Goal: Task Accomplishment & Management: Complete application form

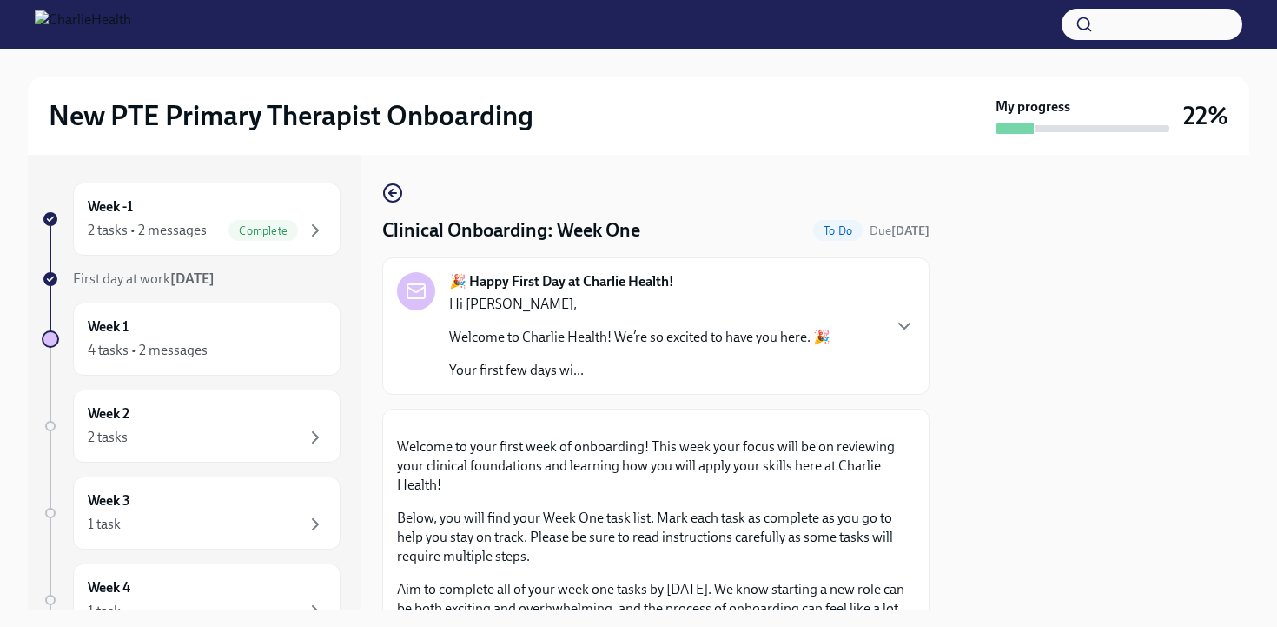
scroll to position [572, 0]
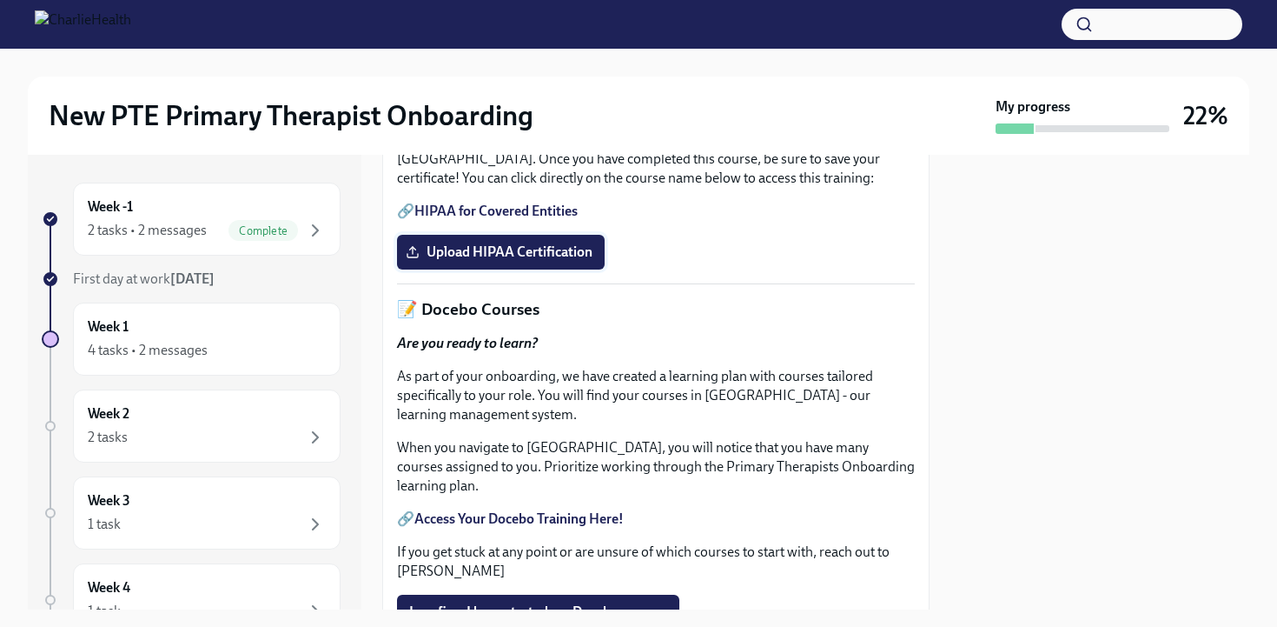
click at [570, 261] on span "Upload HIPAA Certification" at bounding box center [500, 251] width 183 height 17
click at [0, 0] on input "Upload HIPAA Certification" at bounding box center [0, 0] width 0 height 0
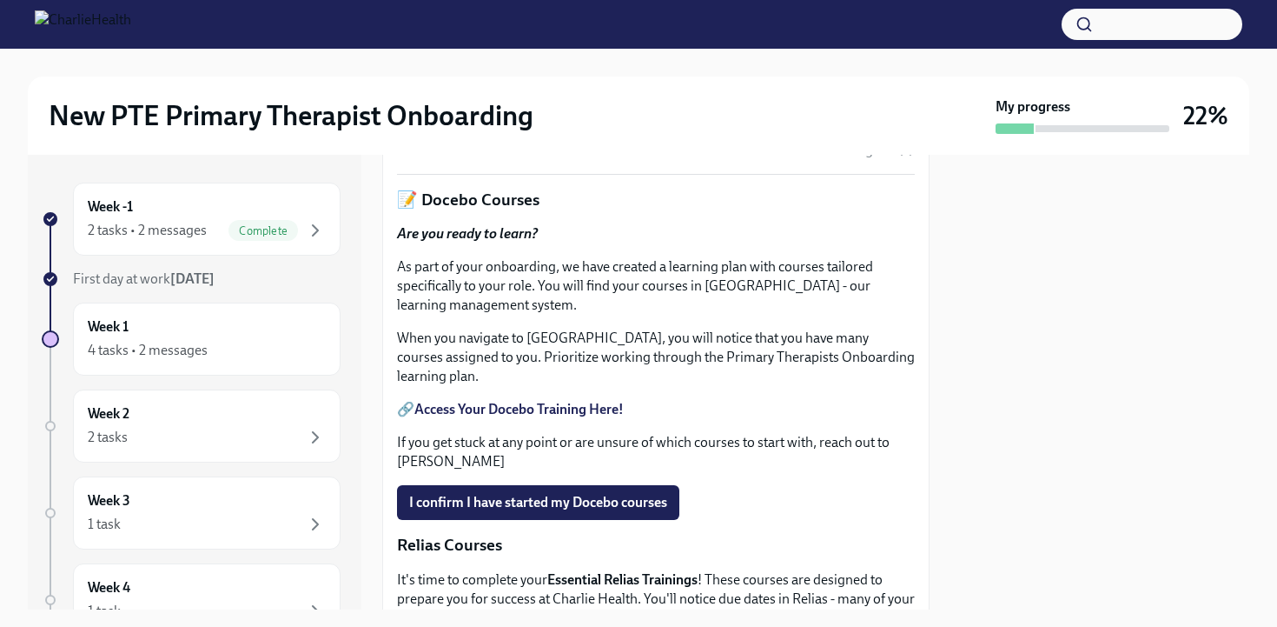
scroll to position [669, 0]
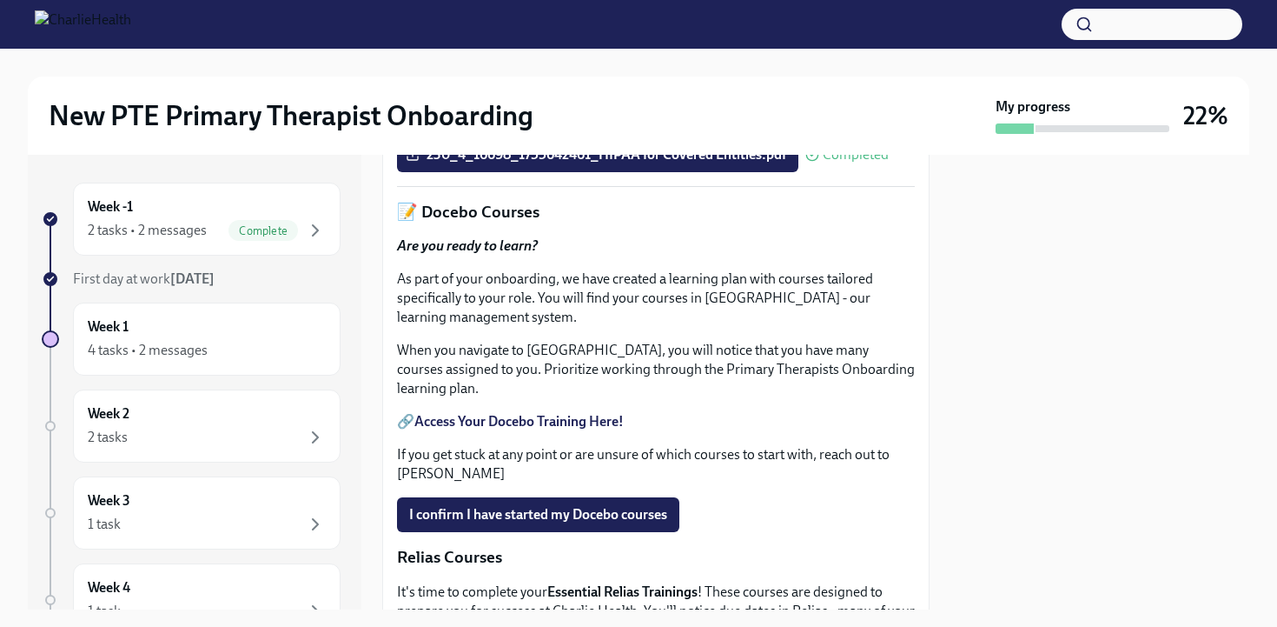
click at [1034, 417] on div at bounding box center [1100, 382] width 299 height 454
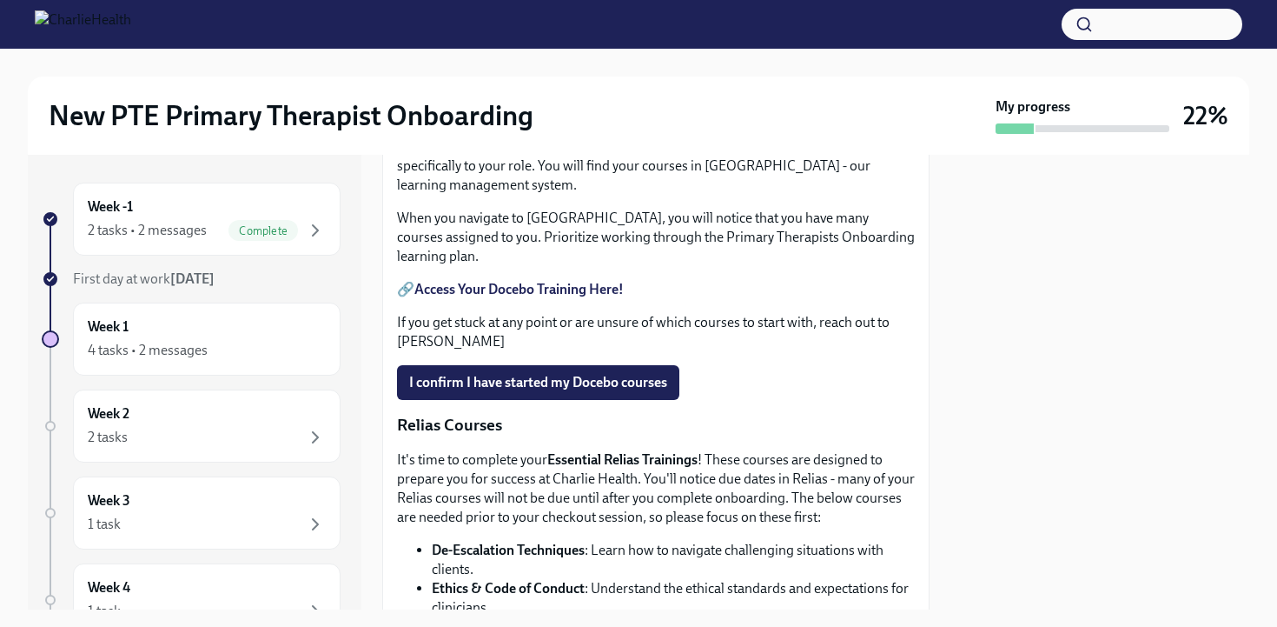
scroll to position [845, 0]
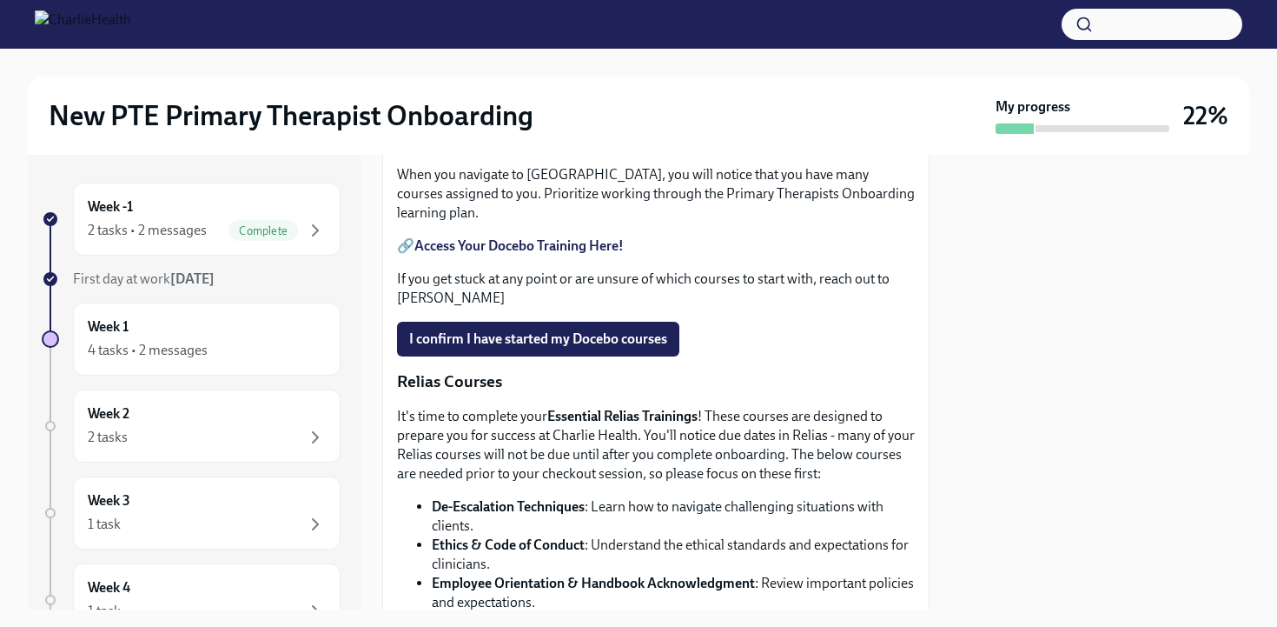
click at [534, 254] on strong "Access Your Docebo Training Here!" at bounding box center [519, 245] width 209 height 17
drag, startPoint x: 516, startPoint y: 511, endPoint x: 560, endPoint y: 489, distance: 48.6
click at [515, 348] on span "I confirm I have started my Docebo courses" at bounding box center [538, 338] width 258 height 17
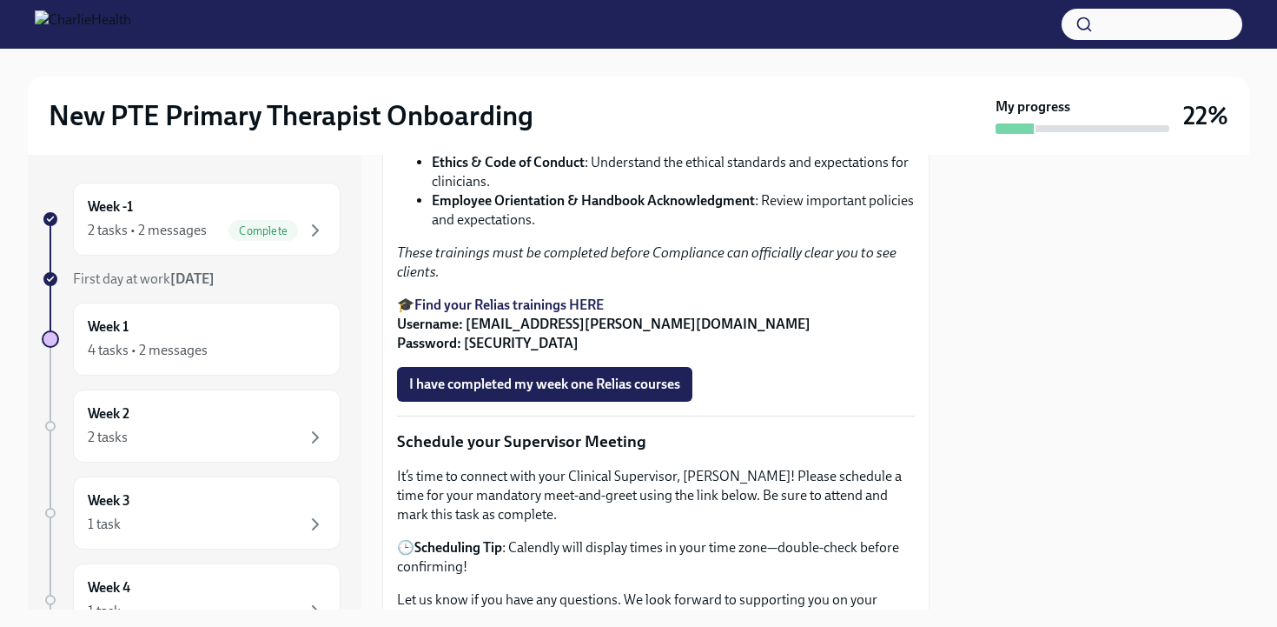
scroll to position [1211, 0]
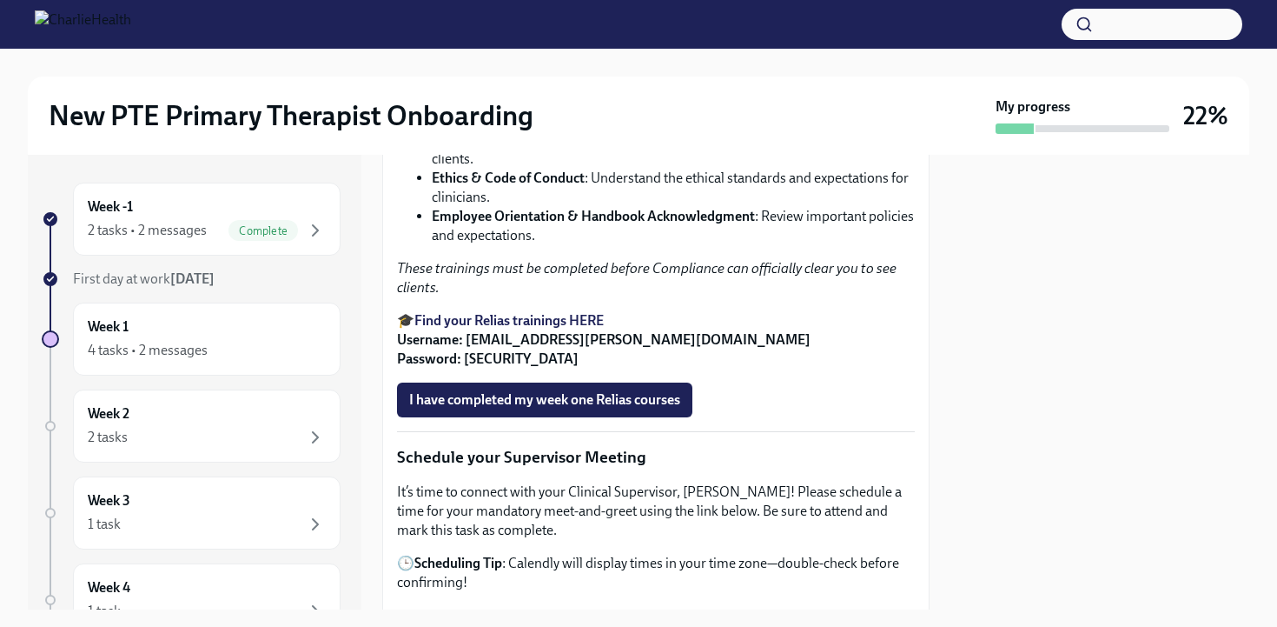
click at [468, 367] on strong "Username: [EMAIL_ADDRESS][PERSON_NAME][DOMAIN_NAME] Password: [SECURITY_DATA]" at bounding box center [604, 349] width 414 height 36
drag, startPoint x: 468, startPoint y: 508, endPoint x: 656, endPoint y: 506, distance: 188.6
click at [656, 367] on strong "Username: [EMAIL_ADDRESS][PERSON_NAME][DOMAIN_NAME] Password: [SECURITY_DATA]" at bounding box center [604, 349] width 414 height 36
copy strong "[EMAIL_ADDRESS][PERSON_NAME][DOMAIN_NAME]"
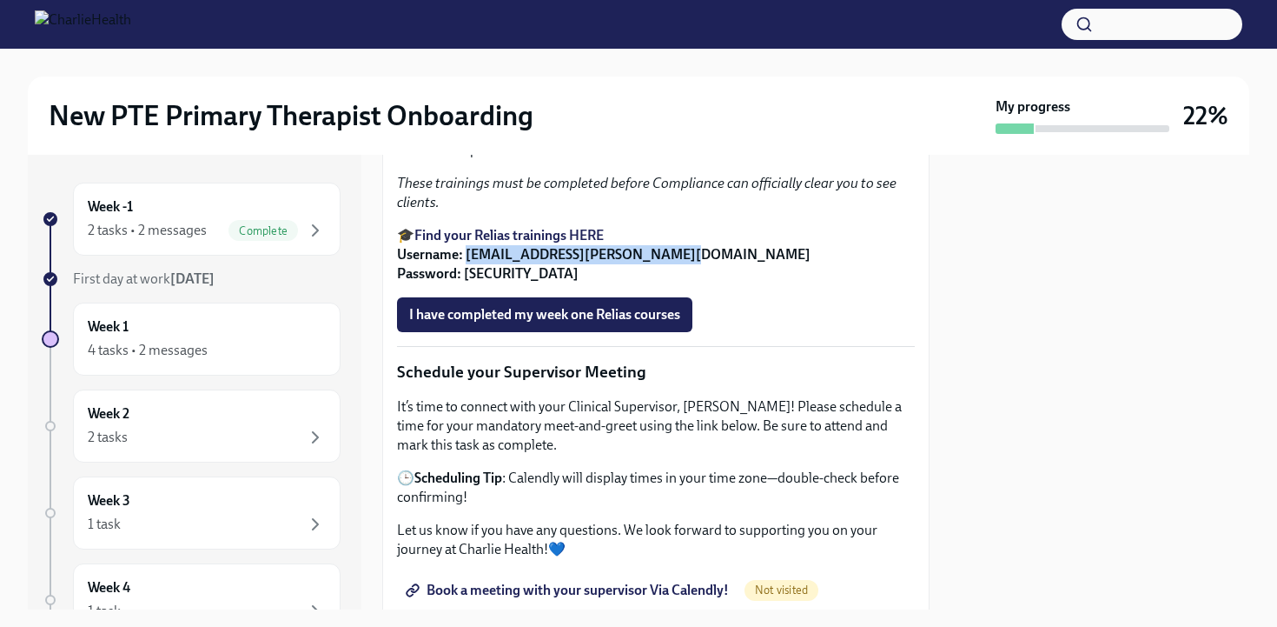
scroll to position [1298, 0]
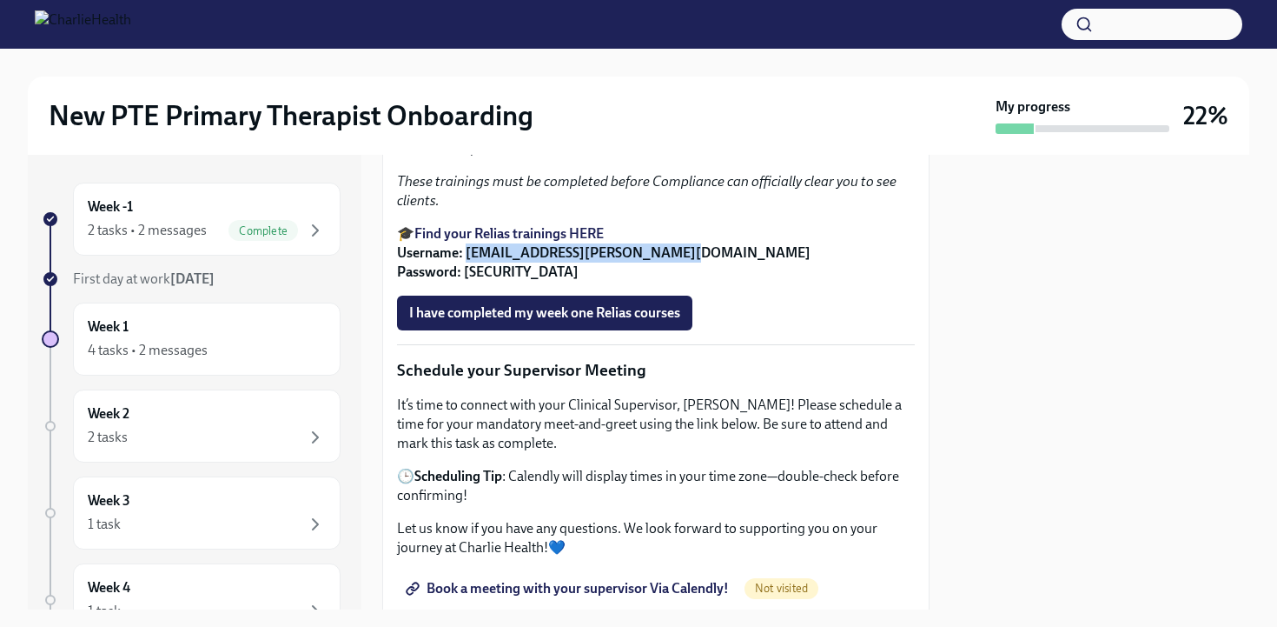
click at [539, 242] on strong "Find your Relias trainings HERE" at bounding box center [509, 233] width 189 height 17
click at [800, 282] on p "🎓 Find your Relias trainings HERE Username: [EMAIL_ADDRESS][PERSON_NAME][DOMAIN…" at bounding box center [656, 252] width 518 height 57
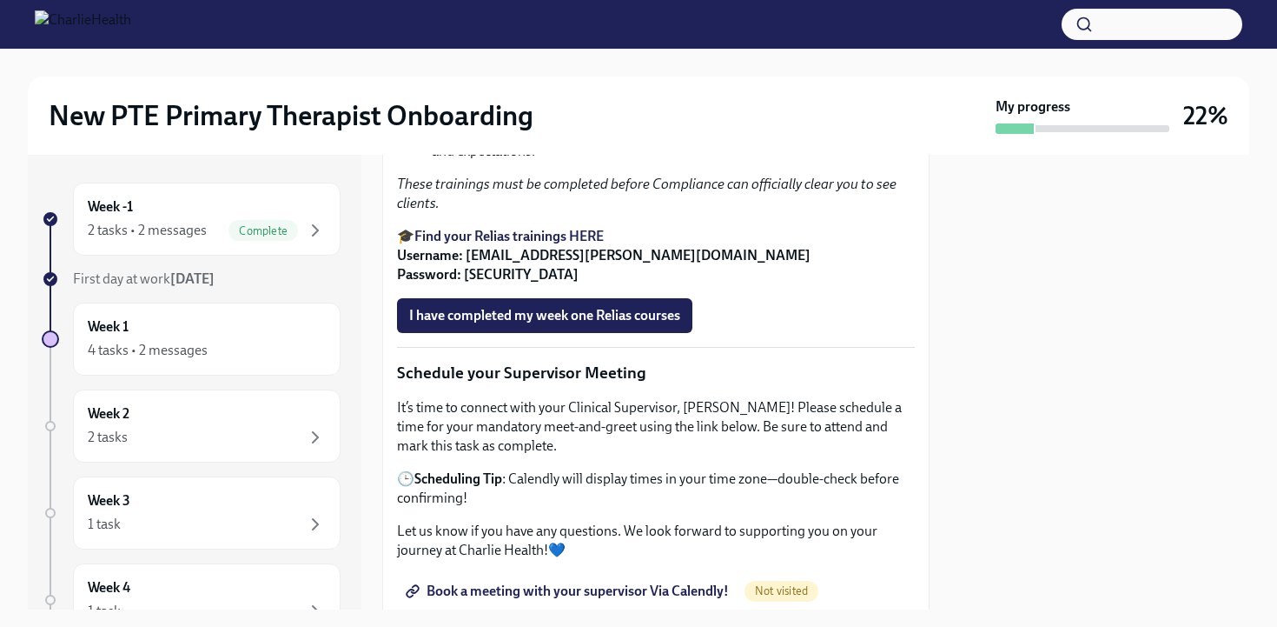
scroll to position [1295, 0]
click at [614, 325] on span "I have completed my week one Relias courses" at bounding box center [544, 316] width 271 height 17
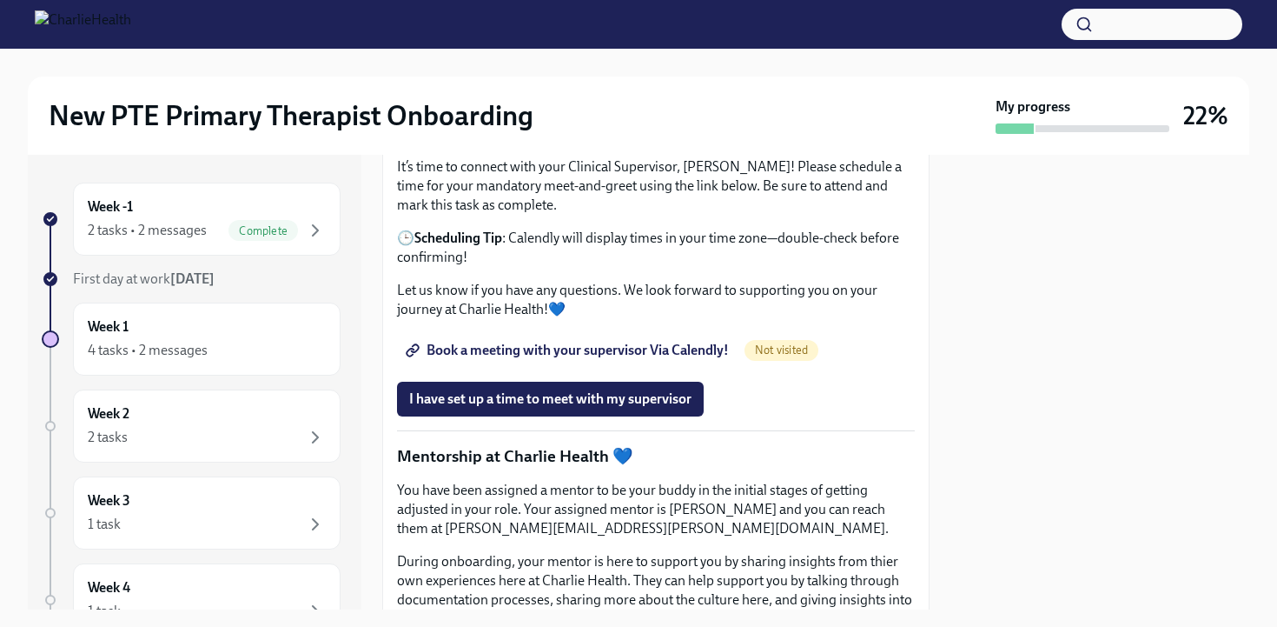
scroll to position [1539, 0]
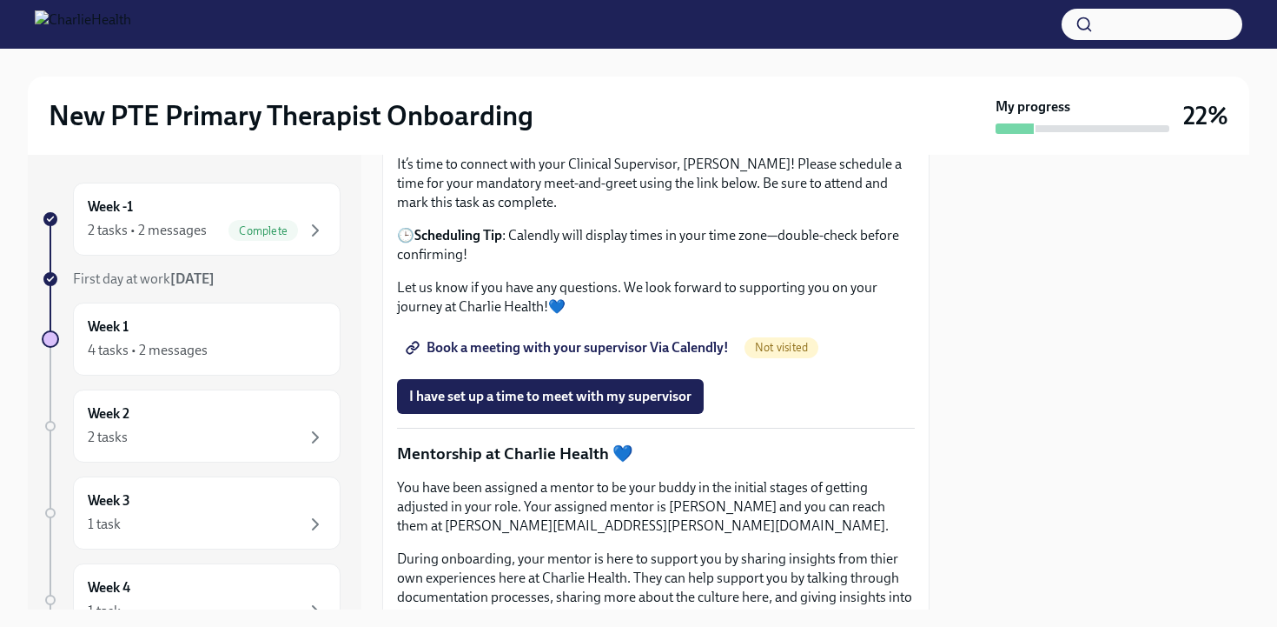
click at [661, 365] on link "Book a meeting with your supervisor Via Calendly!" at bounding box center [569, 347] width 344 height 35
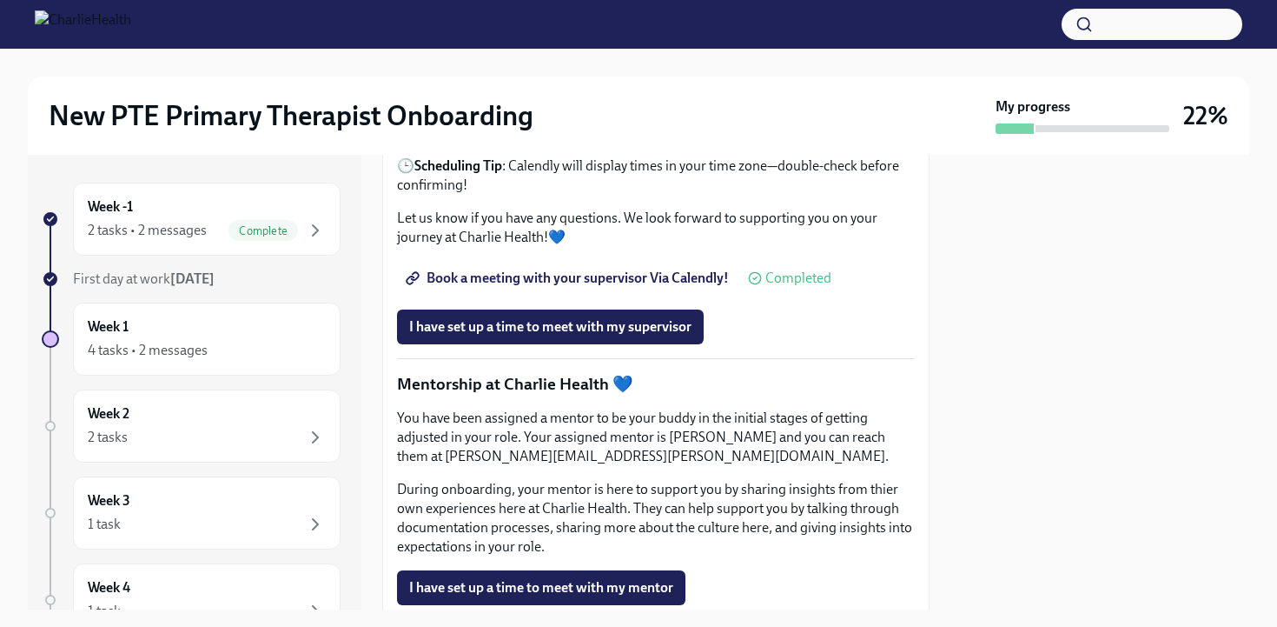
scroll to position [1595, 0]
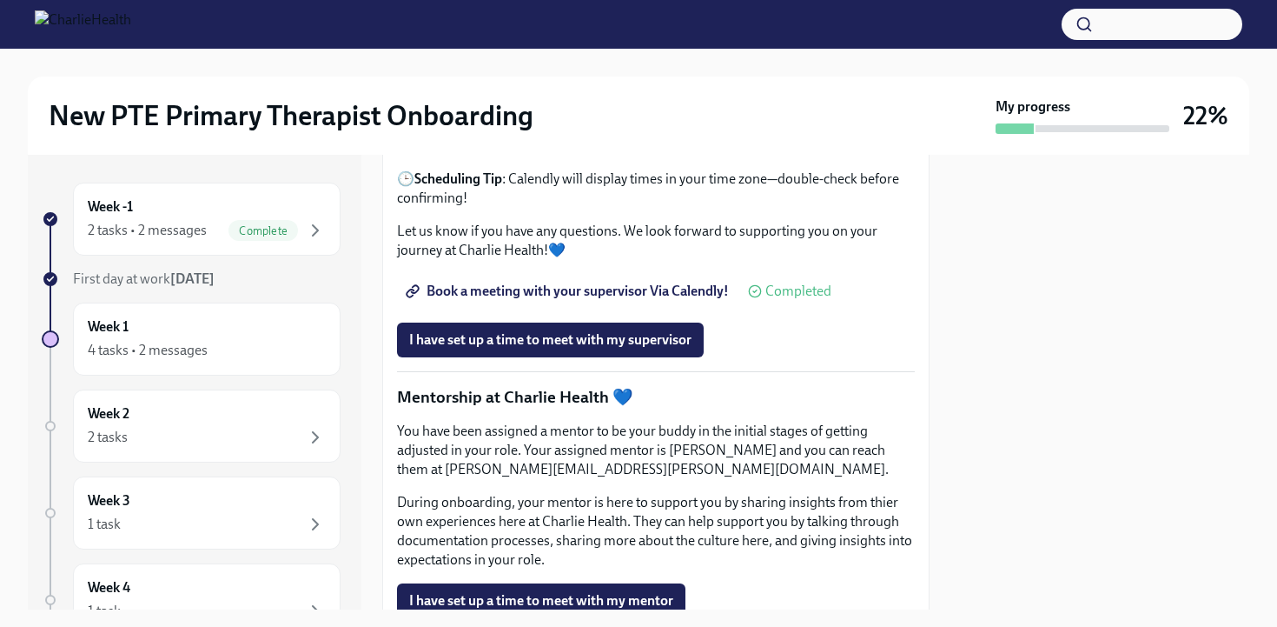
click at [437, 300] on span "Book a meeting with your supervisor Via Calendly!" at bounding box center [569, 290] width 320 height 17
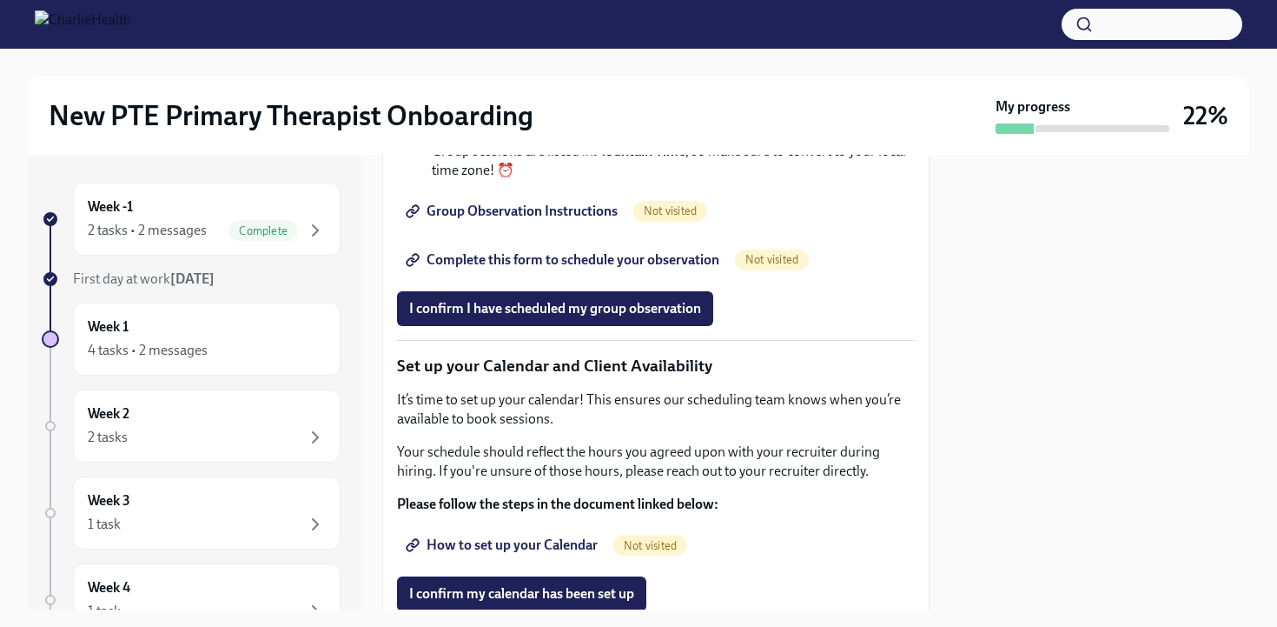
scroll to position [2503, 0]
click at [572, 228] on link "Group Observation Instructions" at bounding box center [513, 210] width 233 height 35
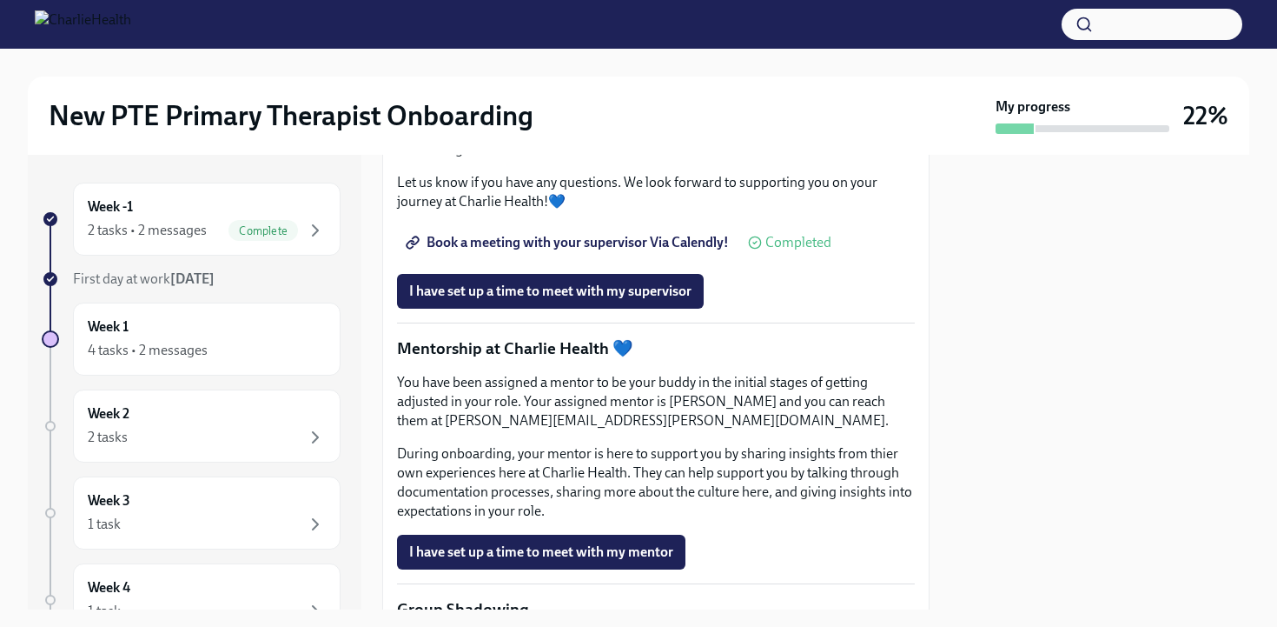
scroll to position [1643, 0]
click at [773, 250] on span "Completed" at bounding box center [799, 243] width 66 height 14
click at [620, 261] on link "Book a meeting with your supervisor Via Calendly!" at bounding box center [569, 243] width 344 height 35
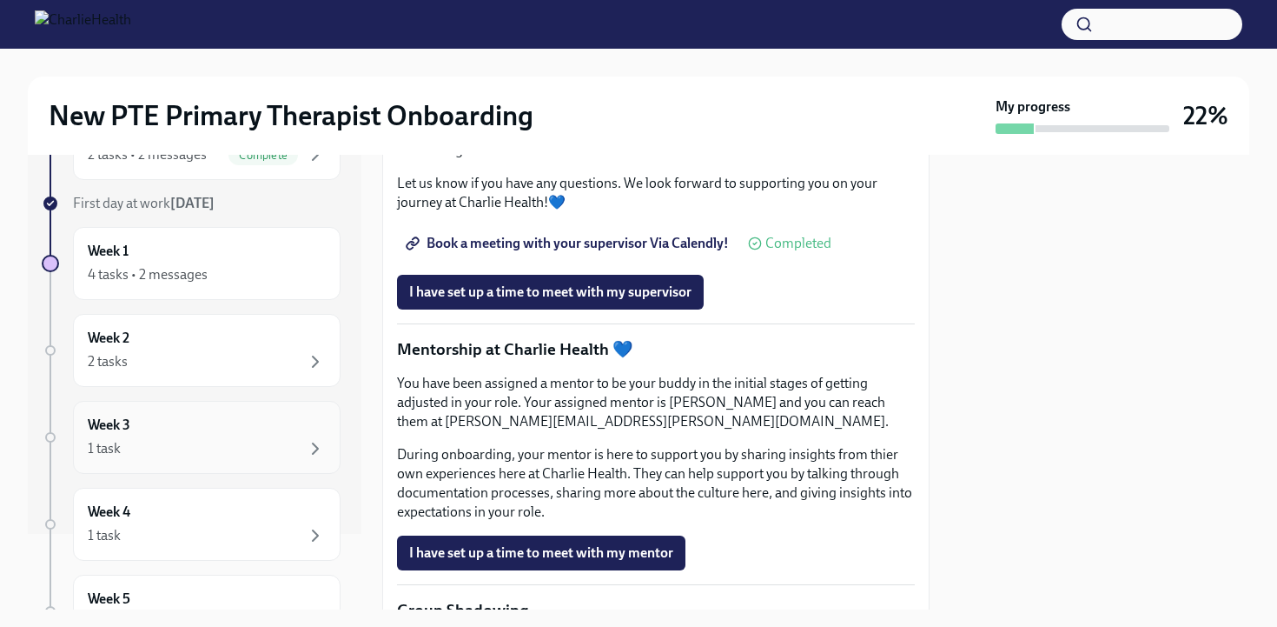
scroll to position [0, 0]
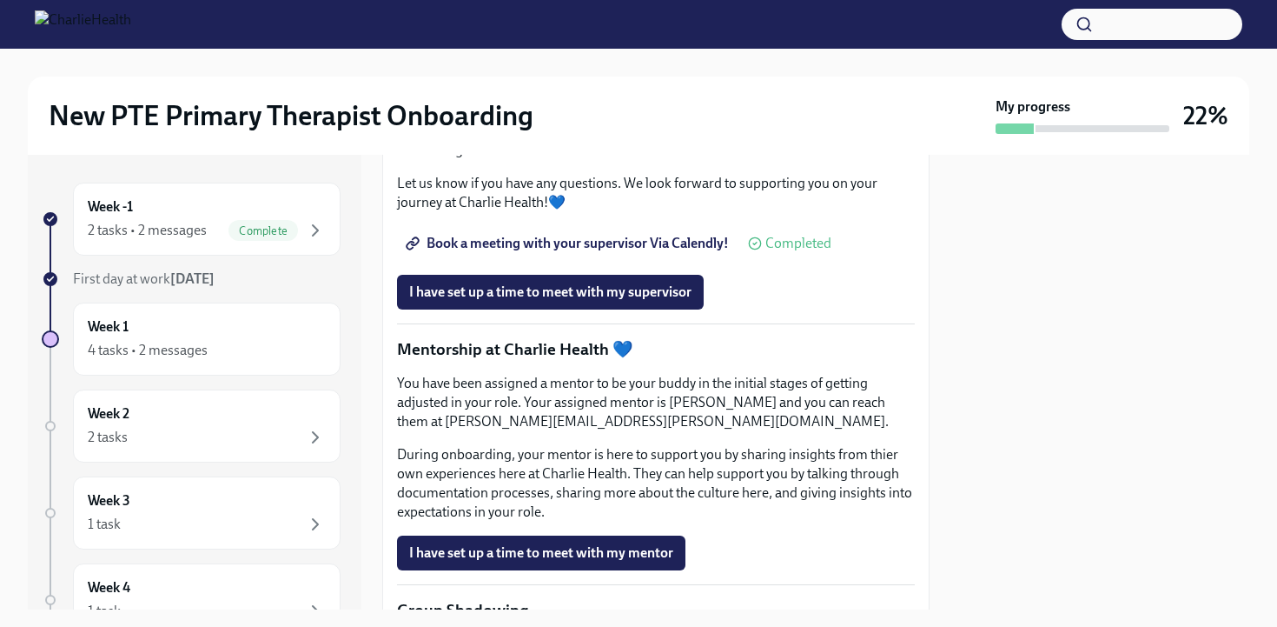
click at [494, 301] on span "I have set up a time to meet with my supervisor" at bounding box center [550, 291] width 282 height 17
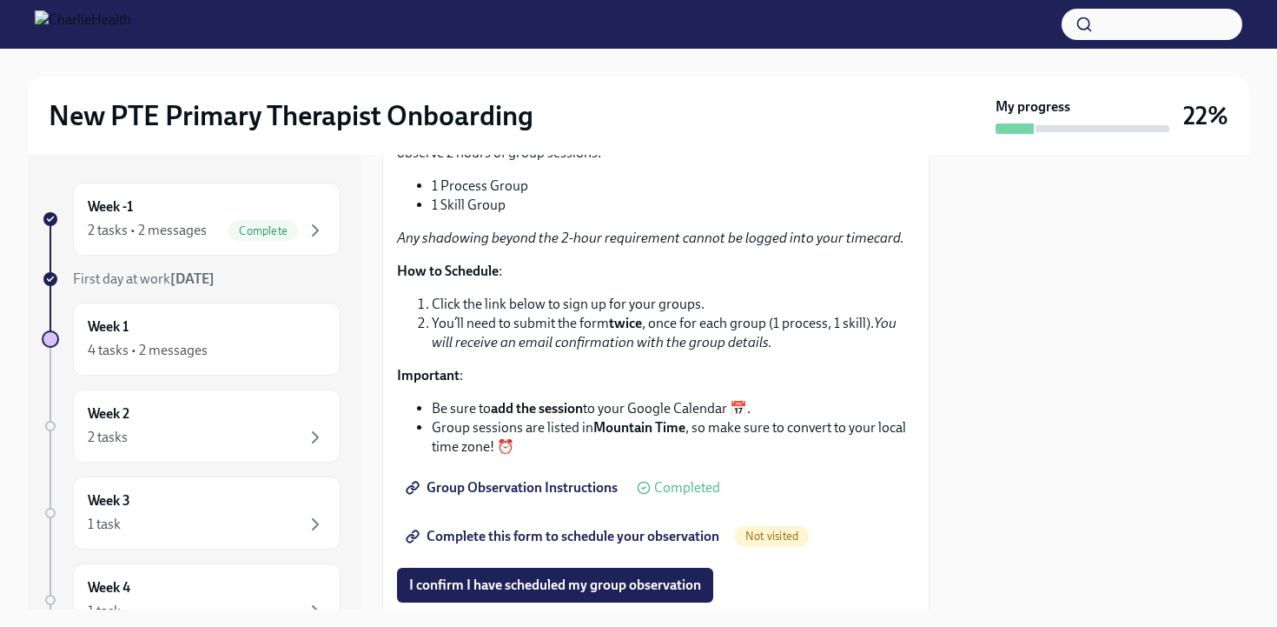
scroll to position [2796, 0]
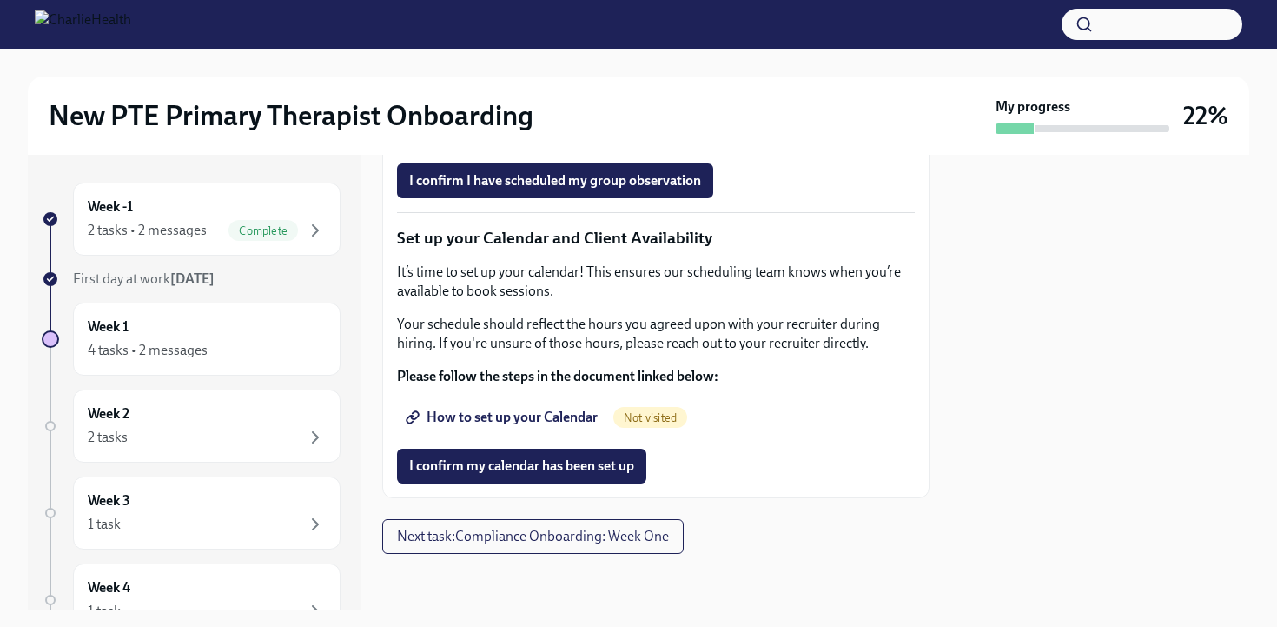
click at [1160, 340] on div at bounding box center [1100, 382] width 299 height 454
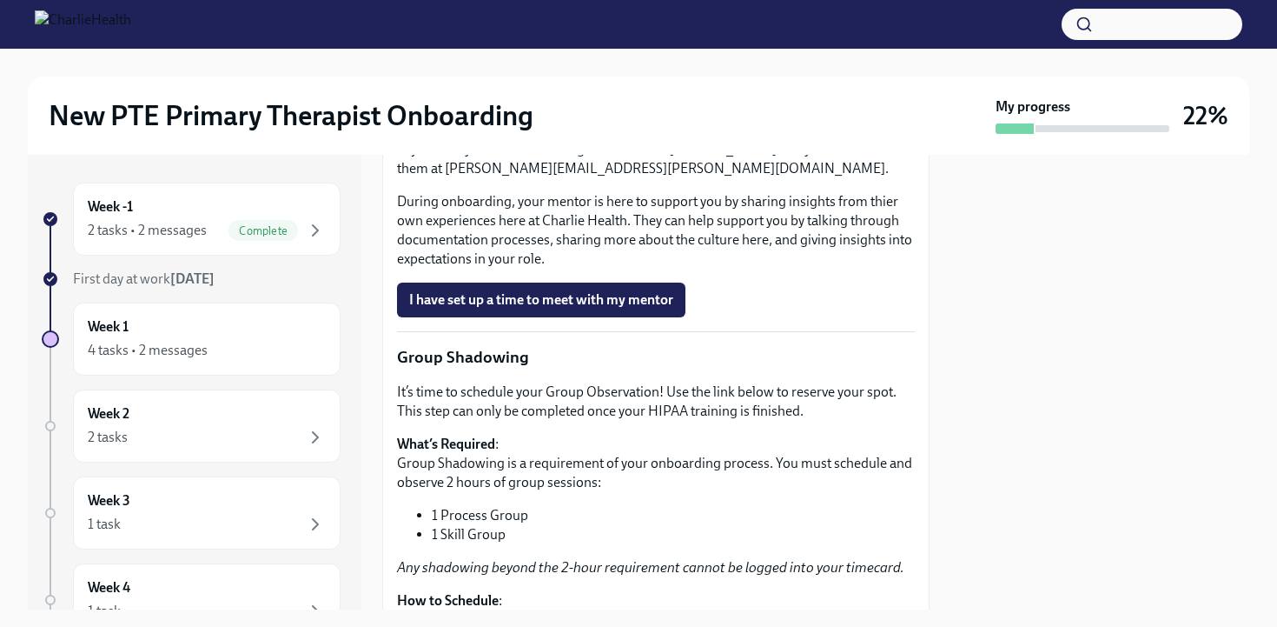
scroll to position [1879, 0]
